Goal: Contribute content: Add original content to the website for others to see

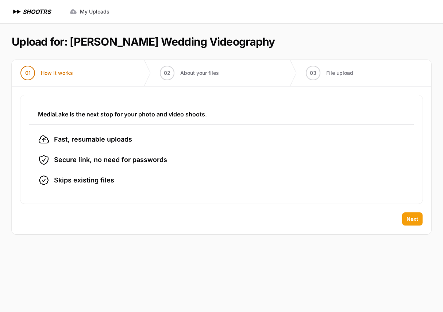
click at [411, 219] on span "Next" at bounding box center [412, 218] width 12 height 7
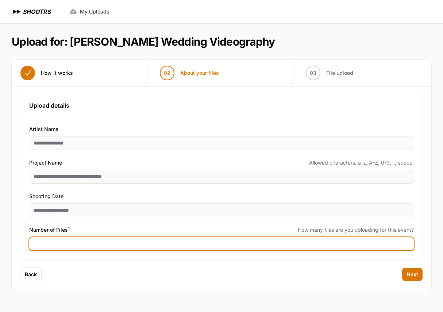
click at [71, 244] on input "***" at bounding box center [221, 243] width 385 height 13
type input "***"
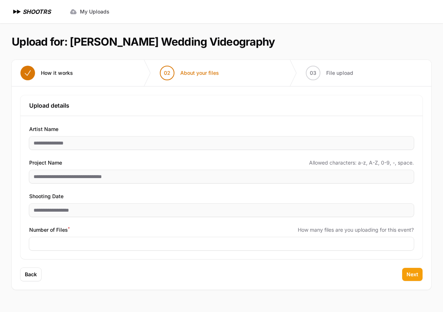
click at [408, 272] on span "Next" at bounding box center [412, 274] width 12 height 7
